Goal: Navigation & Orientation: Find specific page/section

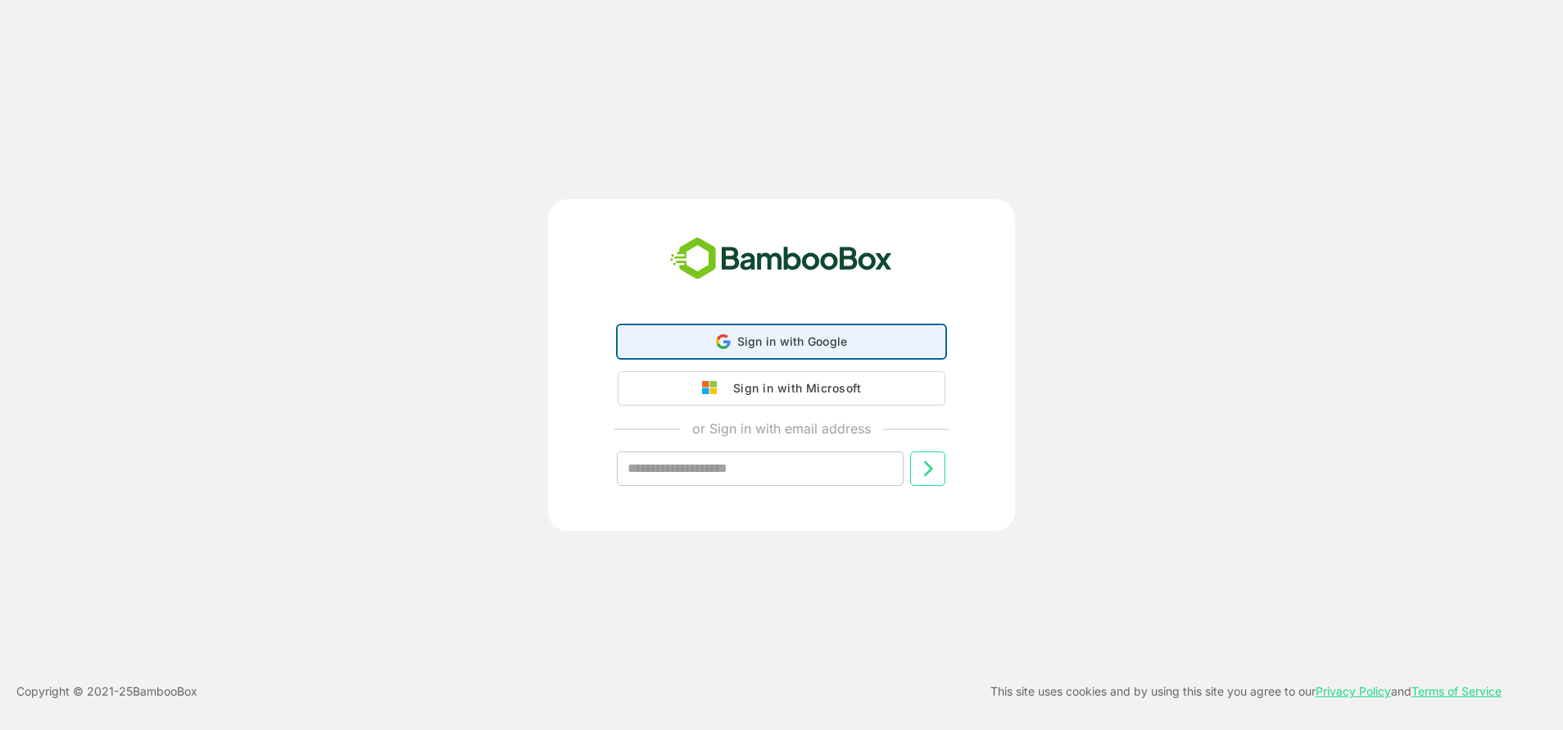
click at [761, 333] on div "Sign in with Google Sign in with Google. Opens in new tab" at bounding box center [781, 341] width 306 height 31
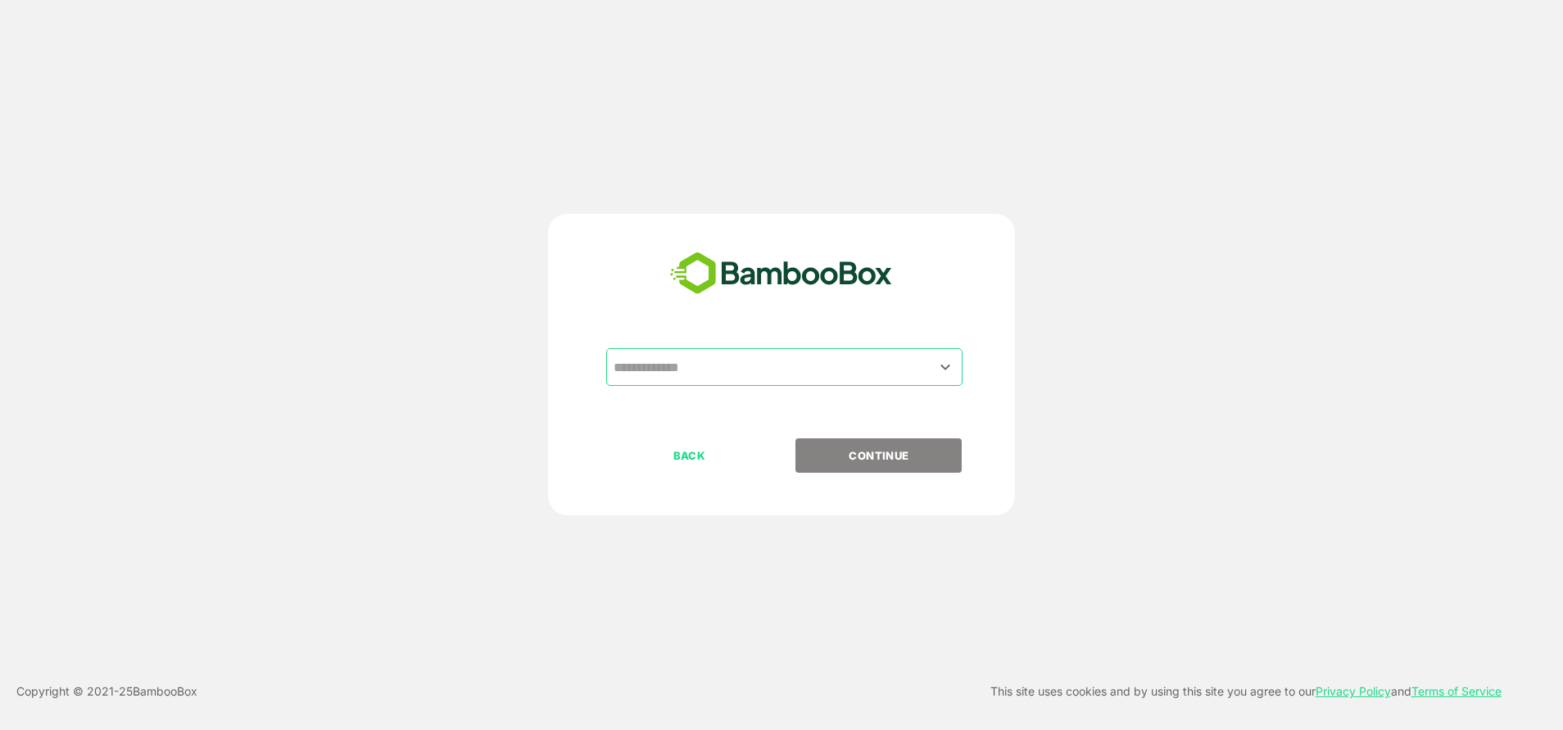
click at [699, 370] on input "text" at bounding box center [784, 366] width 350 height 31
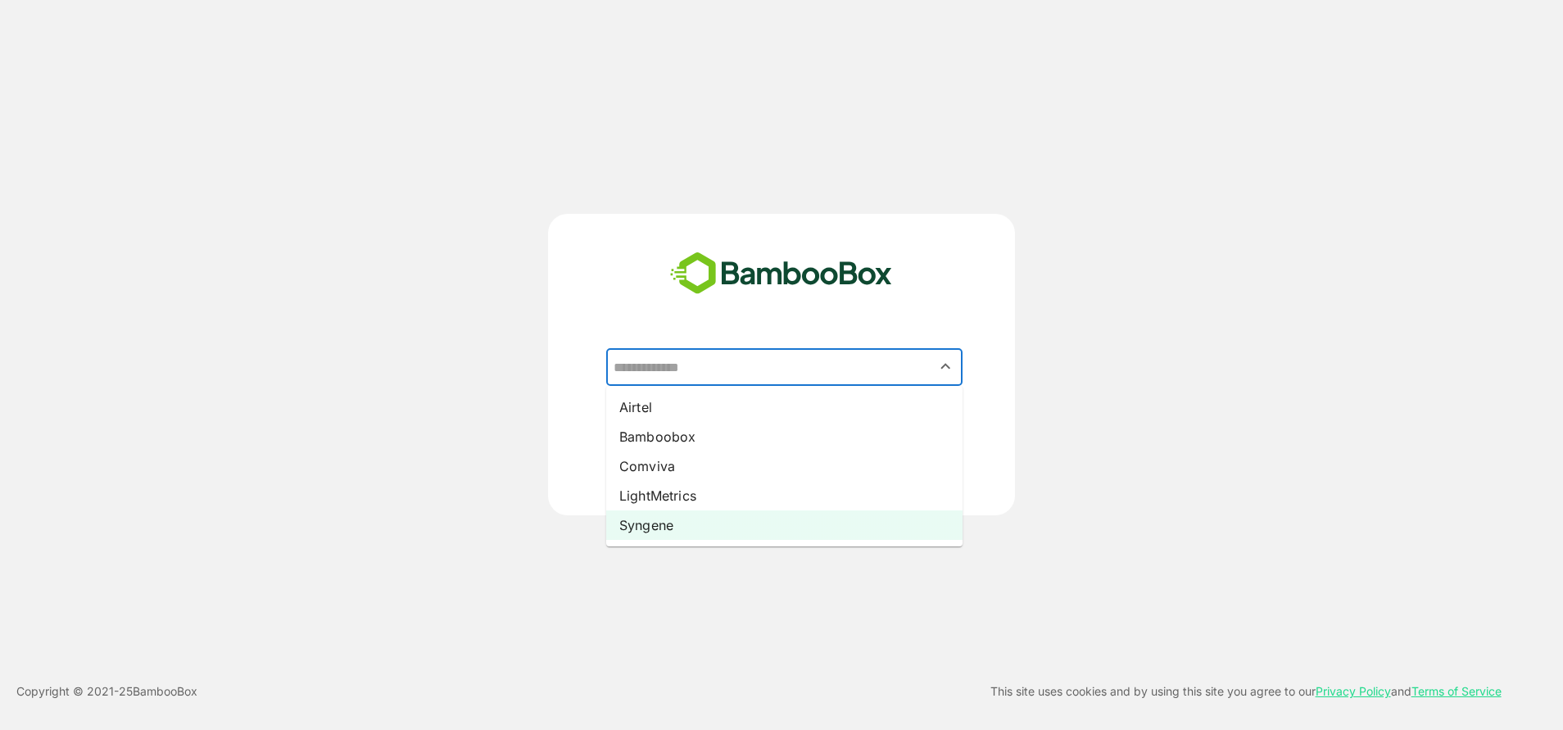
click at [684, 532] on li "Syngene" at bounding box center [784, 524] width 356 height 29
type input "*******"
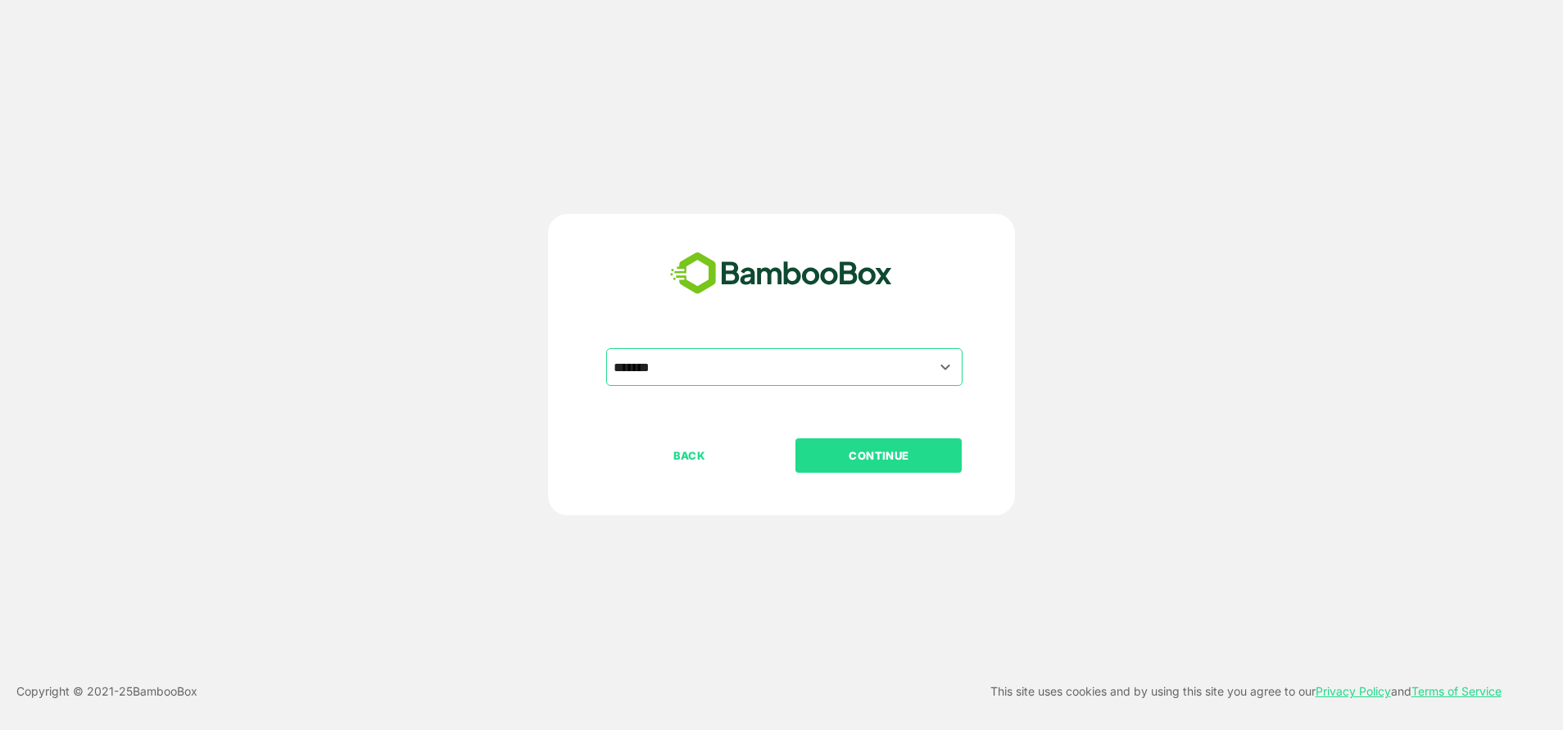
click at [903, 454] on p "CONTINUE" at bounding box center [879, 455] width 164 height 18
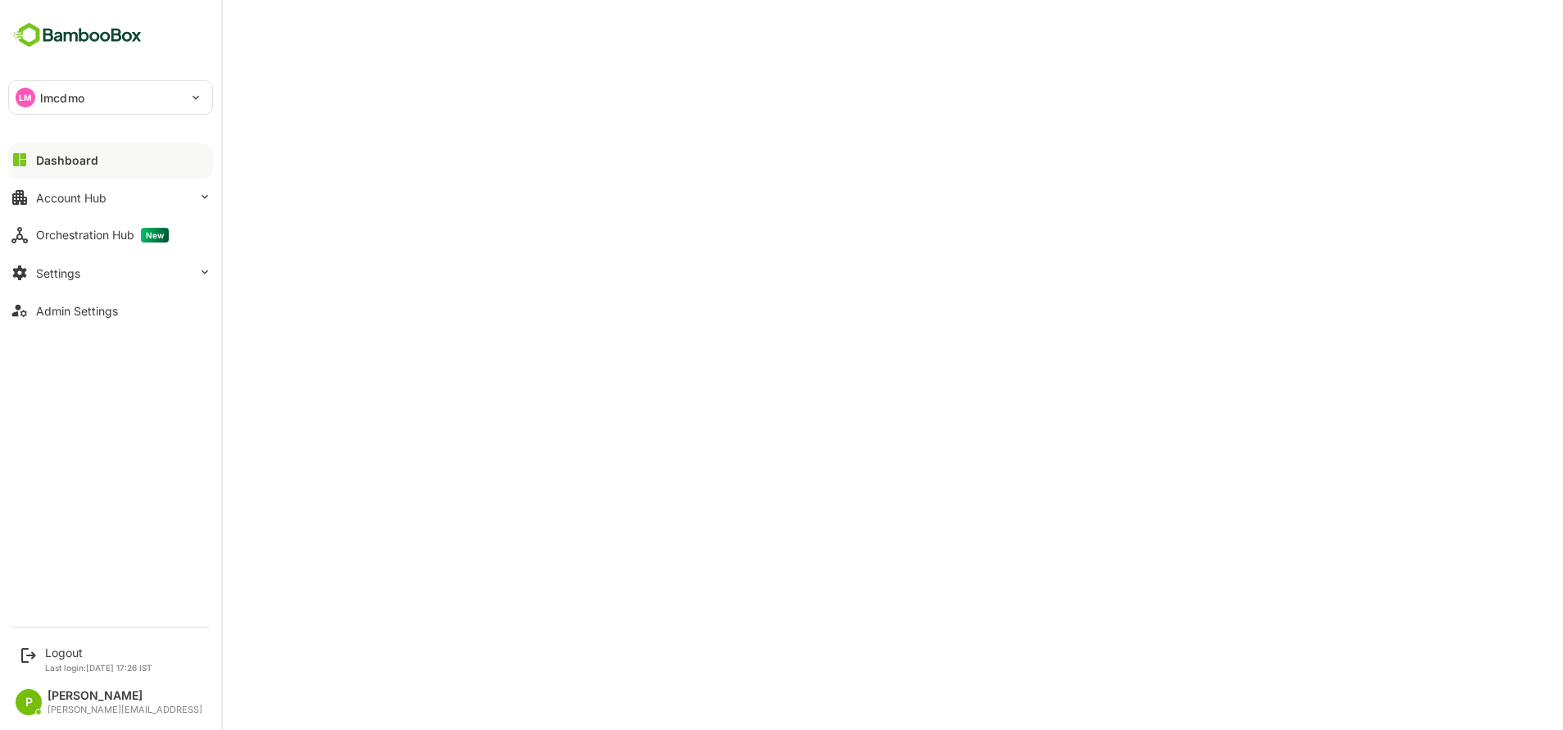
click at [94, 153] on div "Dashboard" at bounding box center [67, 160] width 62 height 14
click at [101, 163] on button "Dashboard" at bounding box center [110, 159] width 205 height 33
